Goal: Find specific page/section: Find specific page/section

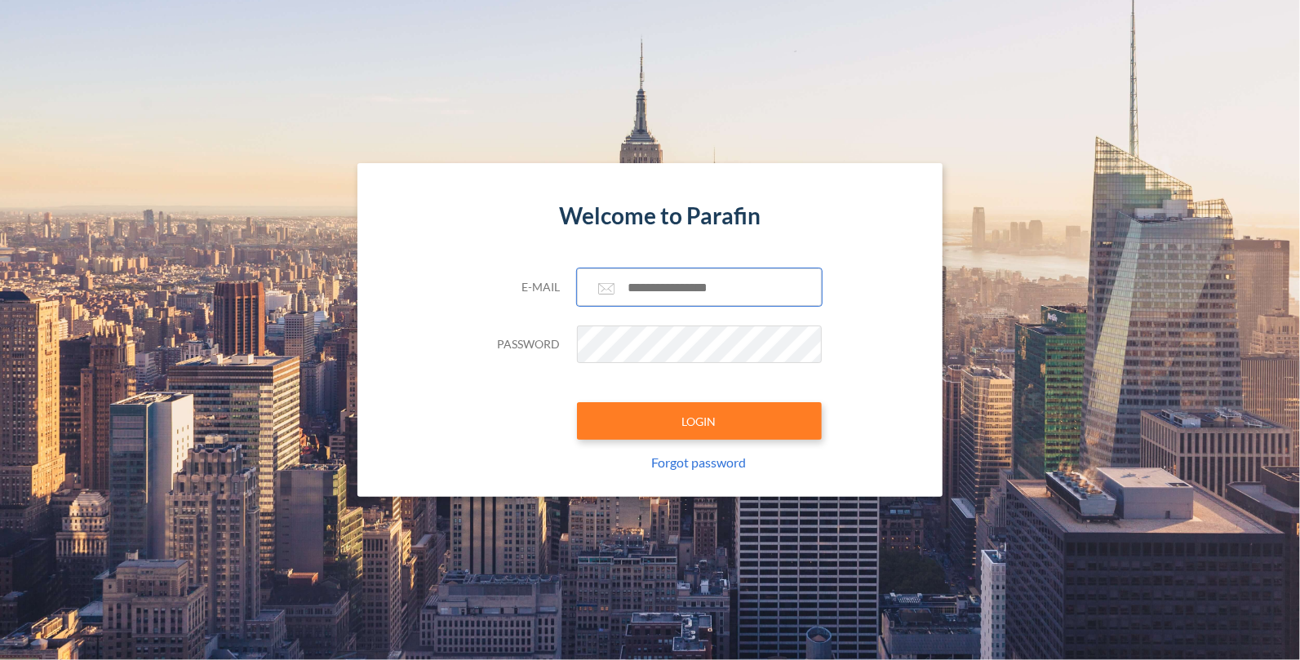
click at [664, 278] on input "text" at bounding box center [699, 287] width 245 height 38
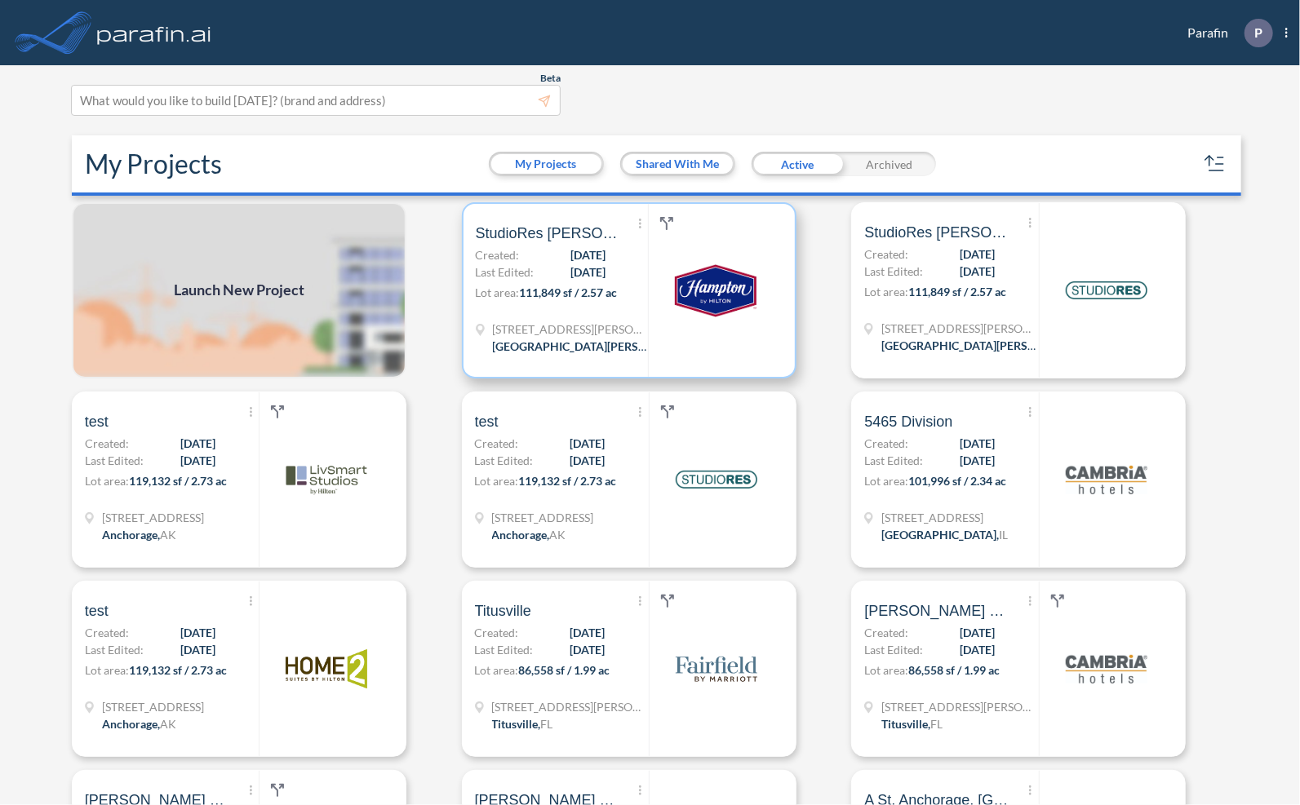
click at [534, 285] on p "Lot area: 111,849 sf / 2.57 ac" at bounding box center [562, 296] width 173 height 24
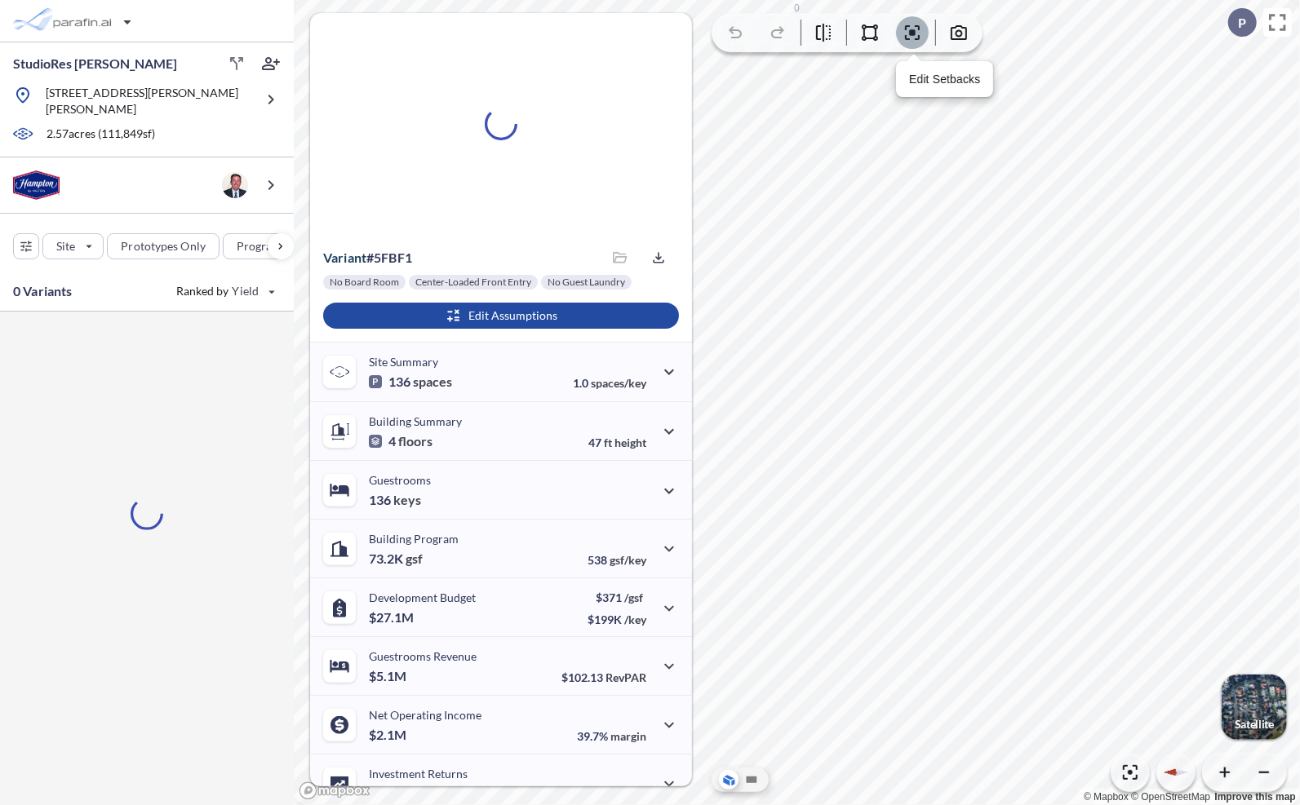
click at [915, 35] on icon "button" at bounding box center [912, 33] width 20 height 20
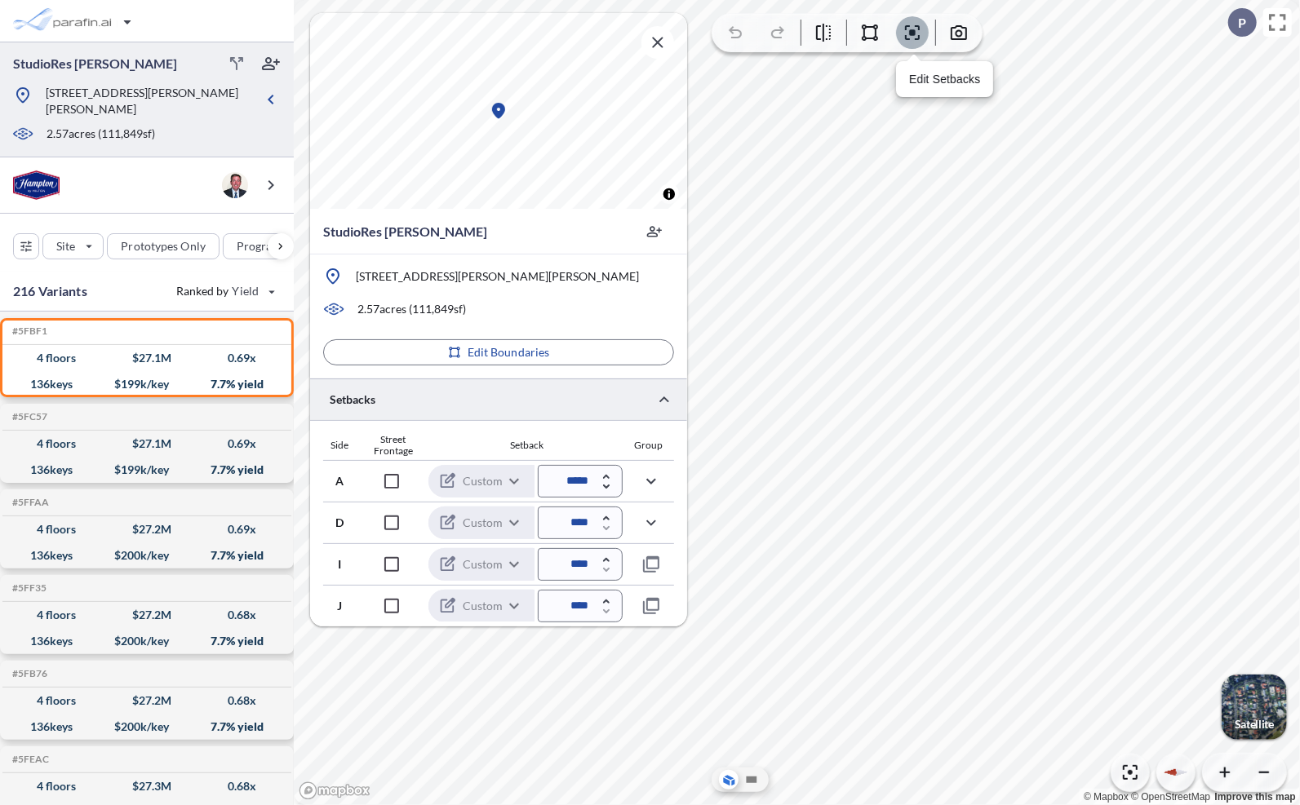
click at [926, 35] on button "button" at bounding box center [912, 32] width 33 height 33
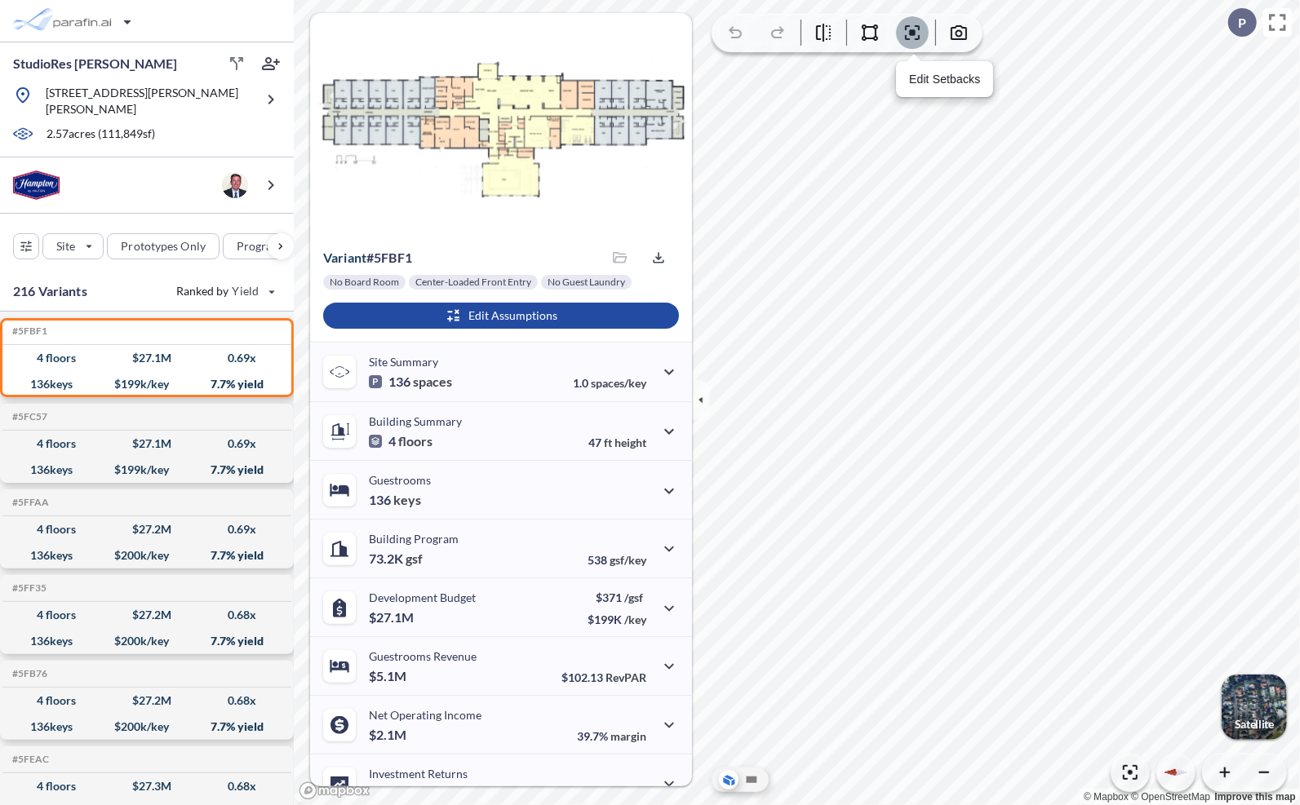
click at [926, 35] on button "button" at bounding box center [912, 32] width 33 height 33
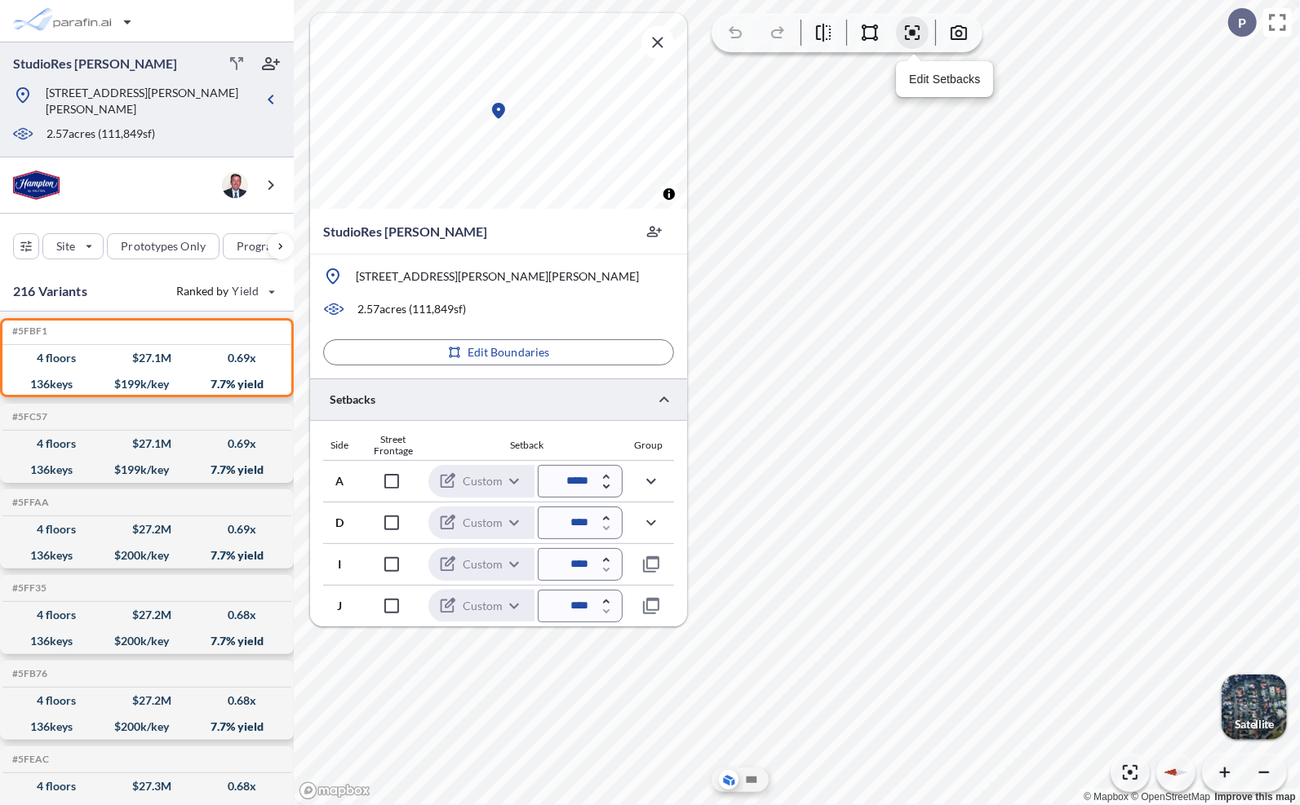
click at [926, 35] on button "button" at bounding box center [912, 32] width 33 height 33
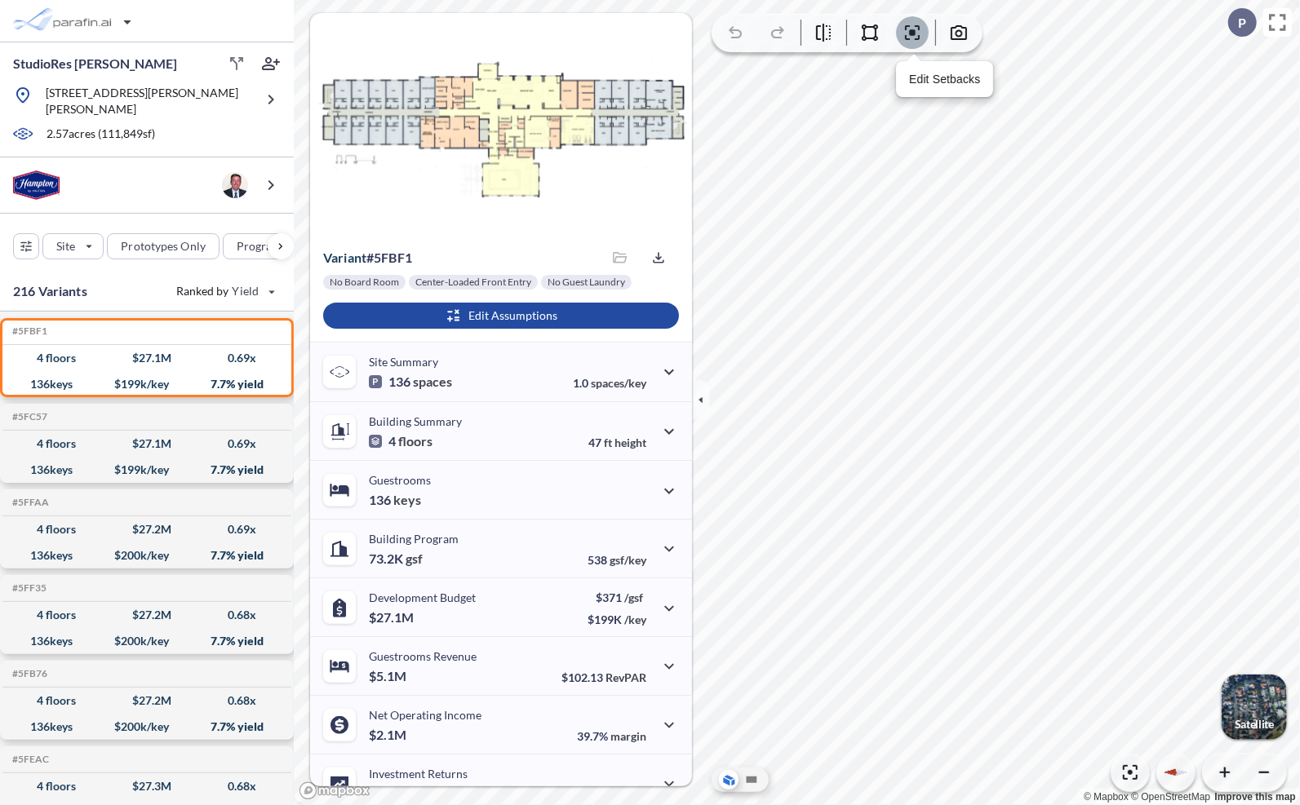
click at [926, 35] on button "button" at bounding box center [912, 32] width 33 height 33
